Goal: Information Seeking & Learning: Check status

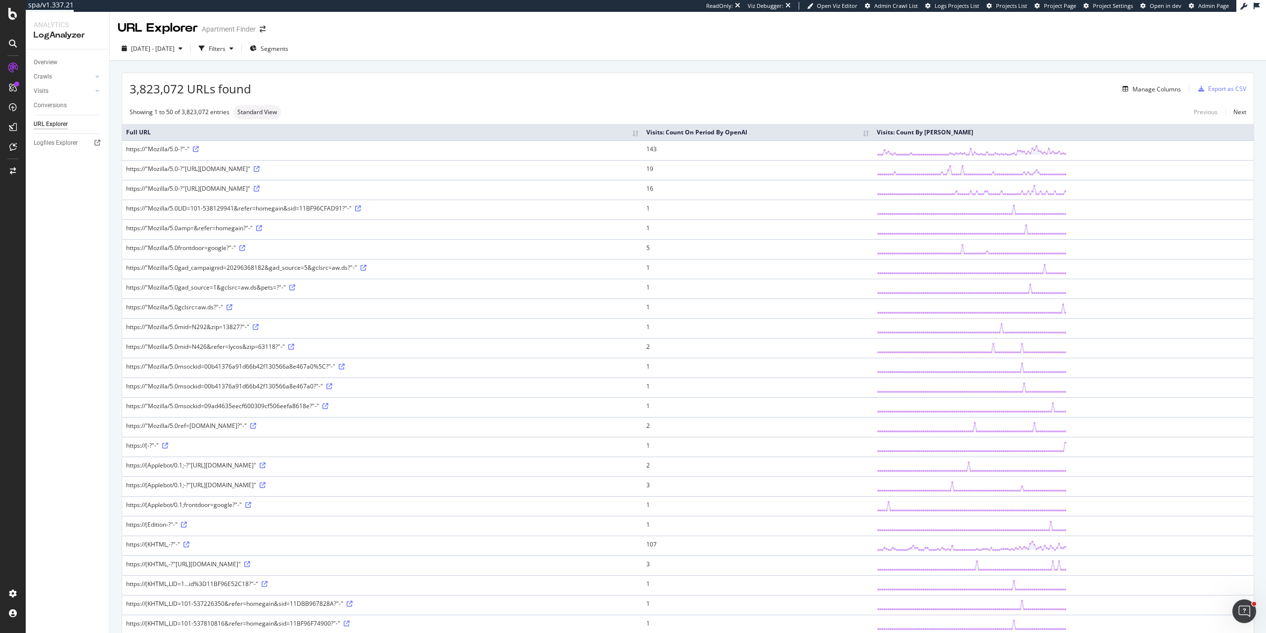
scroll to position [30, 0]
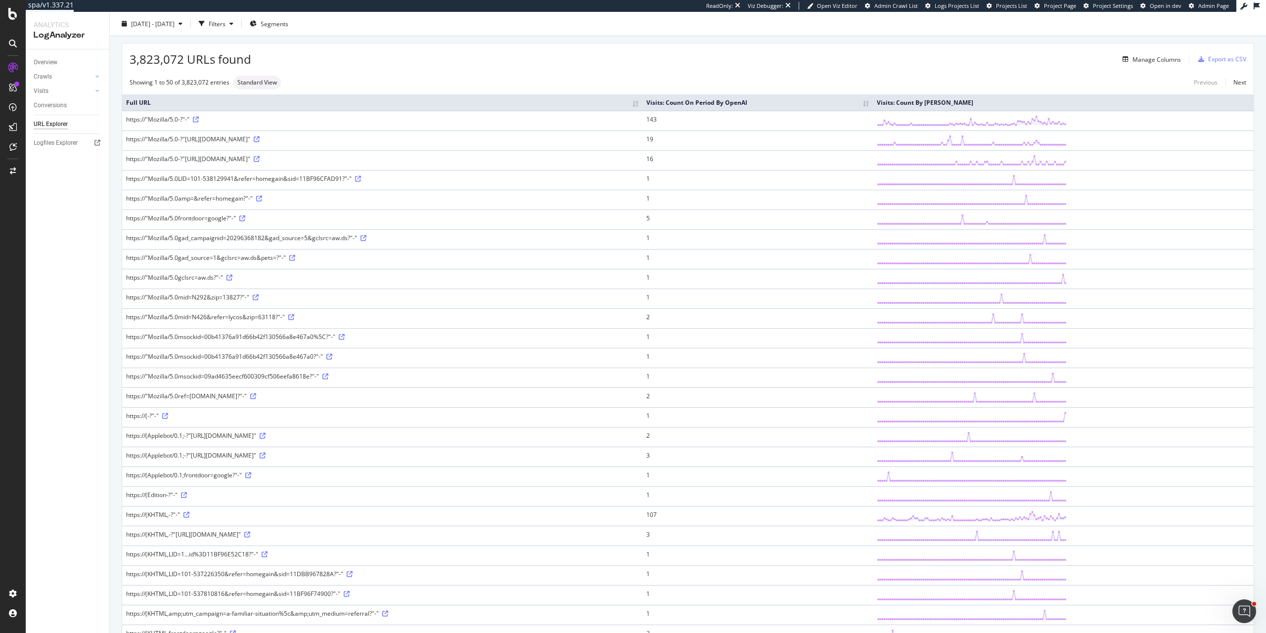
click at [488, 46] on div "3,823,072 URLs found Manage Columns Export as CSV" at bounding box center [687, 56] width 1131 height 24
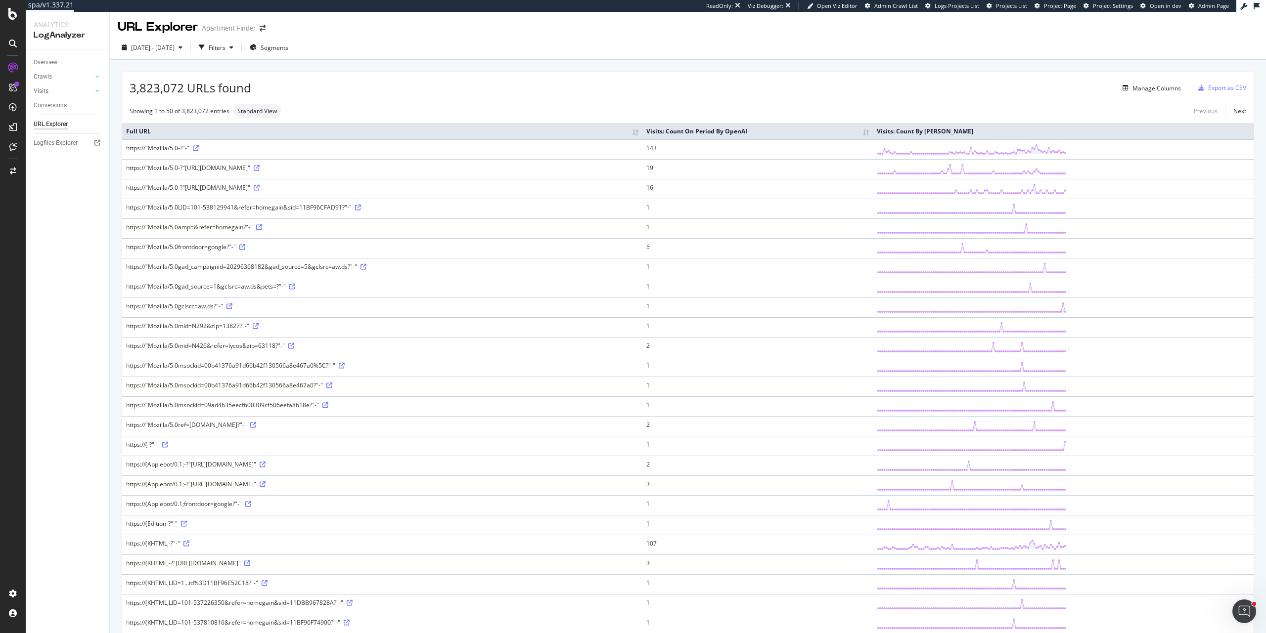
scroll to position [0, 0]
